Goal: Task Accomplishment & Management: Manage account settings

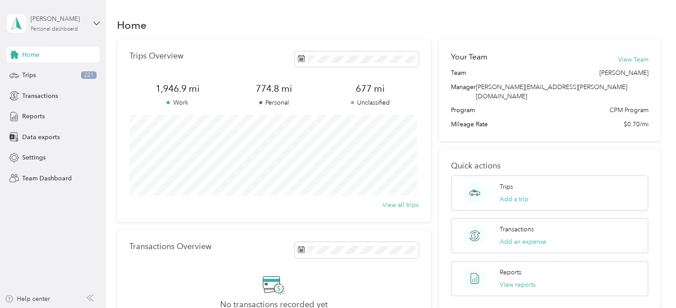
click at [55, 28] on div "Personal dashboard" at bounding box center [54, 29] width 47 height 5
click at [43, 71] on div "Team dashboard" at bounding box center [37, 72] width 47 height 9
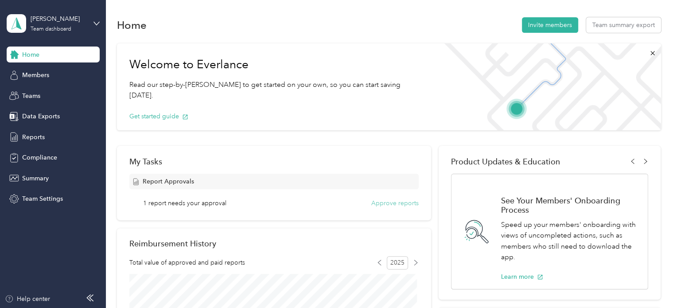
click at [393, 204] on button "Approve reports" at bounding box center [394, 202] width 47 height 9
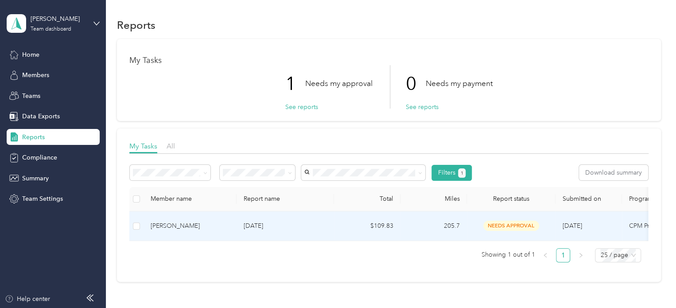
click at [276, 225] on p "[DATE]" at bounding box center [285, 226] width 83 height 10
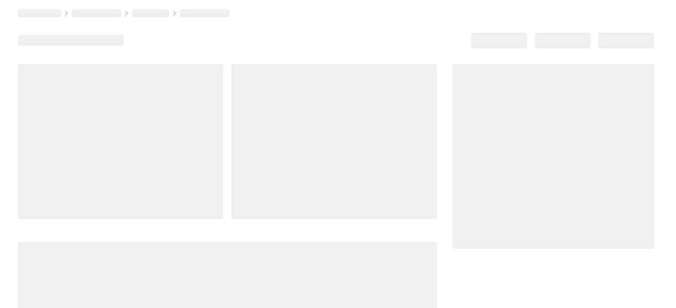
click at [276, 225] on div at bounding box center [227, 215] width 419 height 302
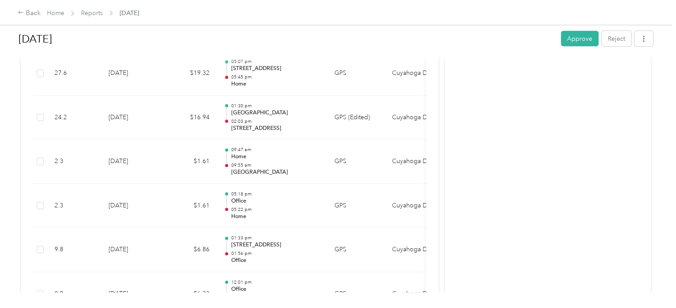
scroll to position [930, 0]
click at [587, 37] on button "Approve" at bounding box center [580, 39] width 38 height 16
